Goal: Task Accomplishment & Management: Use online tool/utility

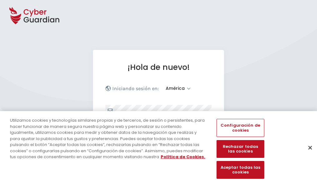
select select "América"
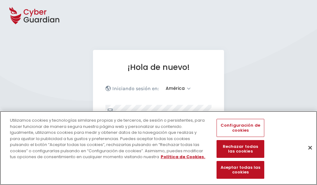
scroll to position [81, 0]
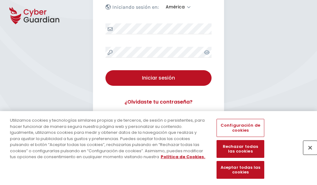
click at [307, 154] on button "Cerrar" at bounding box center [310, 148] width 14 height 14
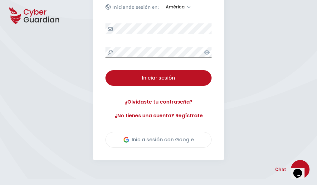
scroll to position [142, 0]
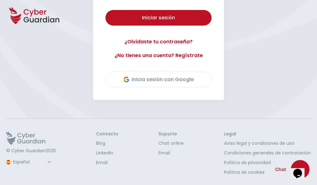
click at [105, 10] on button "Iniciar sesión" at bounding box center [158, 18] width 106 height 16
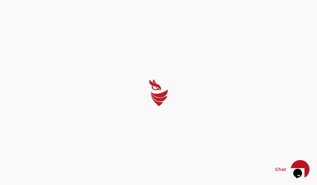
scroll to position [0, 0]
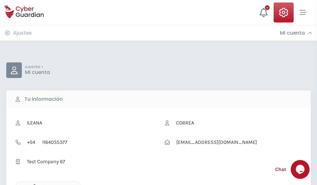
click at [33, 184] on icon "button" at bounding box center [32, 186] width 5 height 5
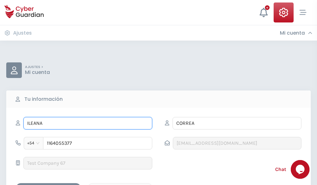
click at [88, 123] on input "ILEANA" at bounding box center [87, 123] width 129 height 12
type input "I"
type input "Horacio"
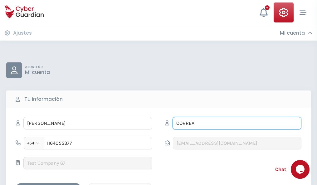
click at [237, 123] on input "CORREA" at bounding box center [236, 123] width 129 height 12
type input "C"
type input "Salas"
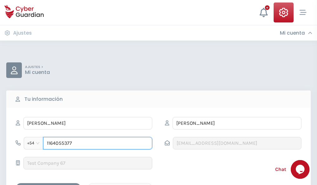
click at [98, 143] on input "1164055377" at bounding box center [97, 143] width 109 height 12
type input "1"
type input "4902413355"
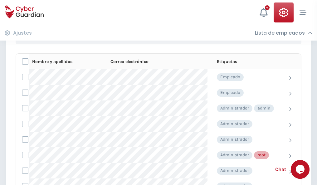
scroll to position [314, 0]
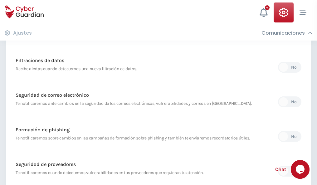
scroll to position [328, 0]
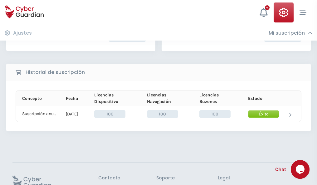
scroll to position [158, 0]
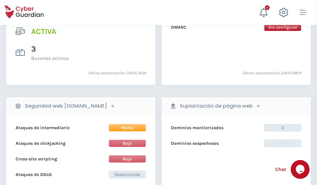
scroll to position [634, 0]
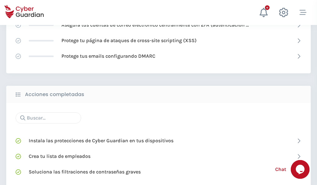
scroll to position [415, 0]
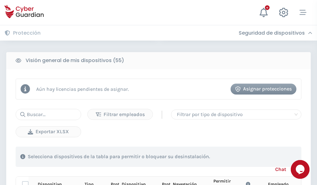
scroll to position [551, 0]
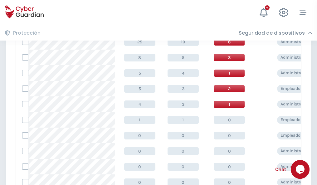
scroll to position [314, 0]
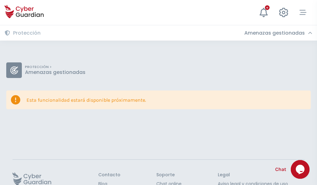
scroll to position [41, 0]
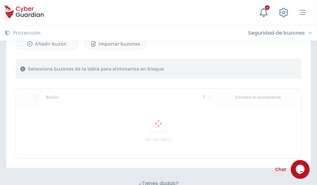
scroll to position [267, 0]
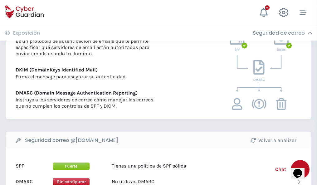
scroll to position [337, 0]
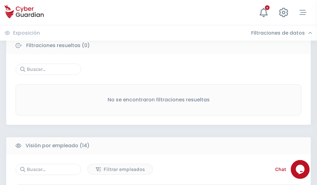
scroll to position [563, 0]
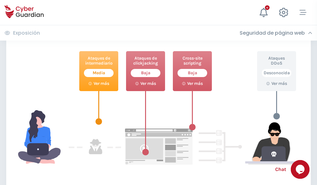
scroll to position [340, 0]
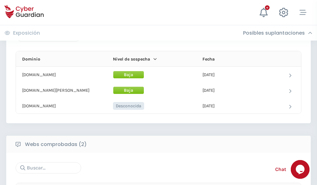
scroll to position [374, 0]
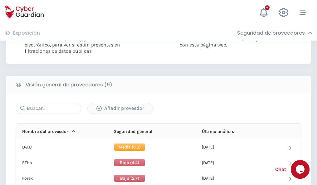
scroll to position [449, 0]
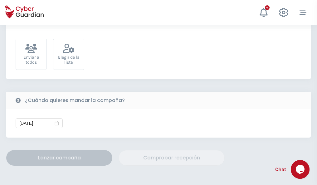
scroll to position [228, 0]
